Goal: Information Seeking & Learning: Learn about a topic

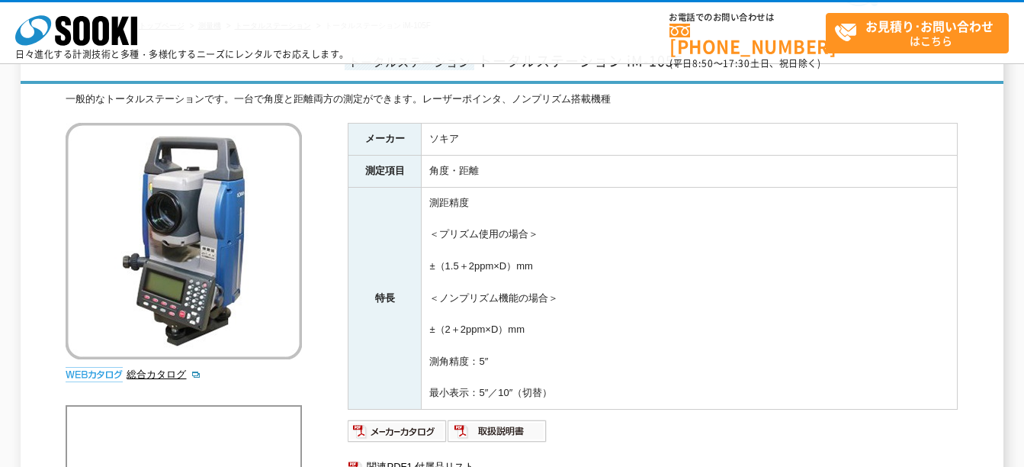
scroll to position [127, 0]
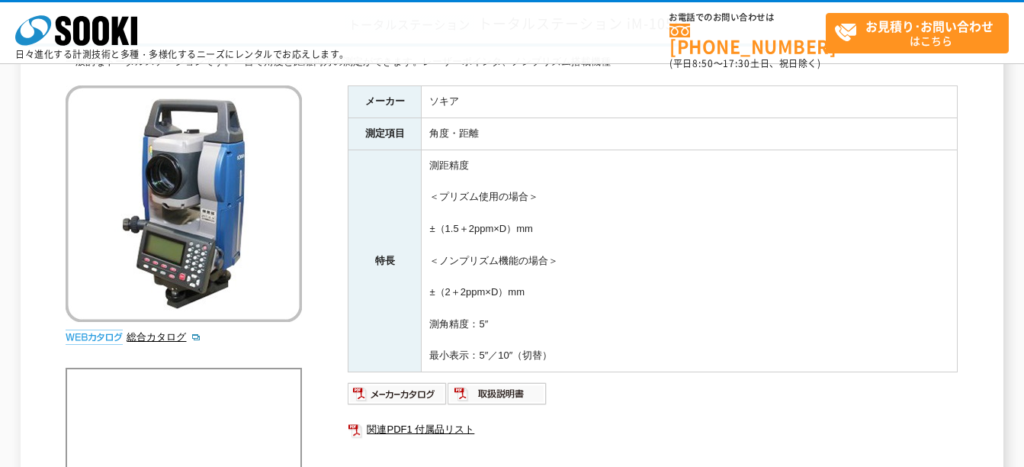
click at [158, 224] on img at bounding box center [184, 203] width 236 height 236
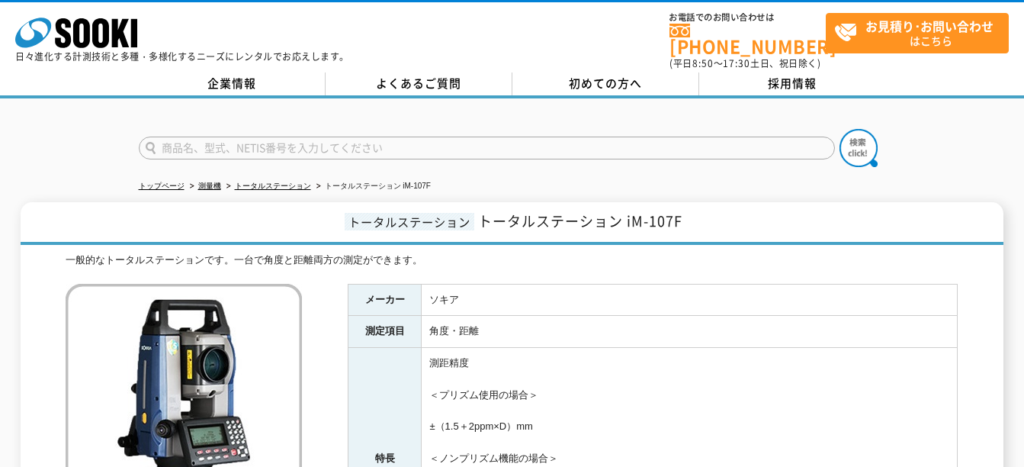
click at [261, 315] on img at bounding box center [184, 402] width 236 height 236
click at [253, 353] on img at bounding box center [184, 402] width 236 height 236
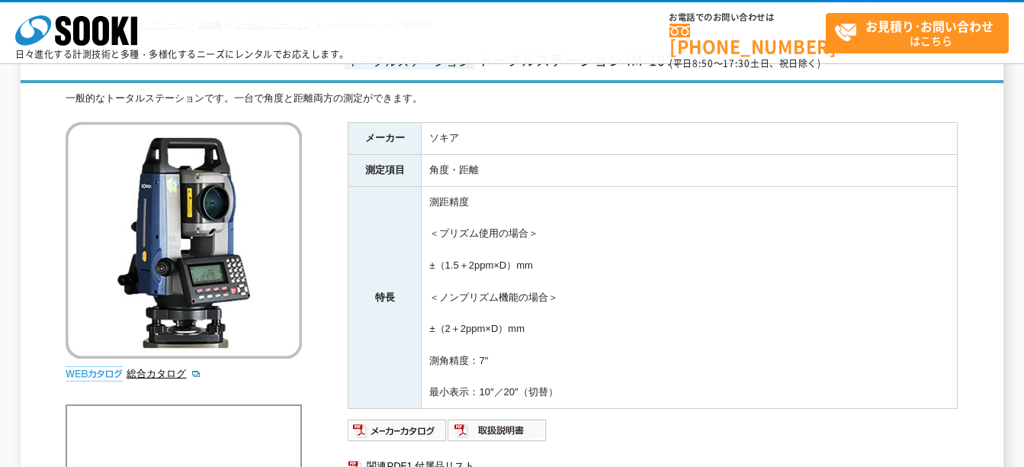
scroll to position [127, 0]
